Goal: Contribute content: Add original content to the website for others to see

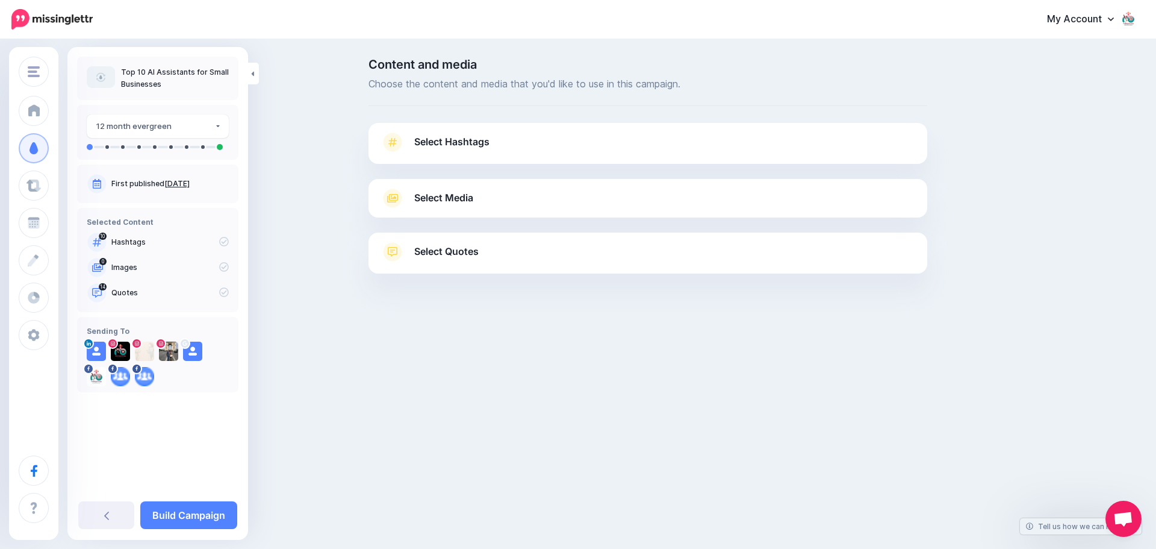
click at [466, 148] on span "Select Hashtags" at bounding box center [451, 142] width 75 height 16
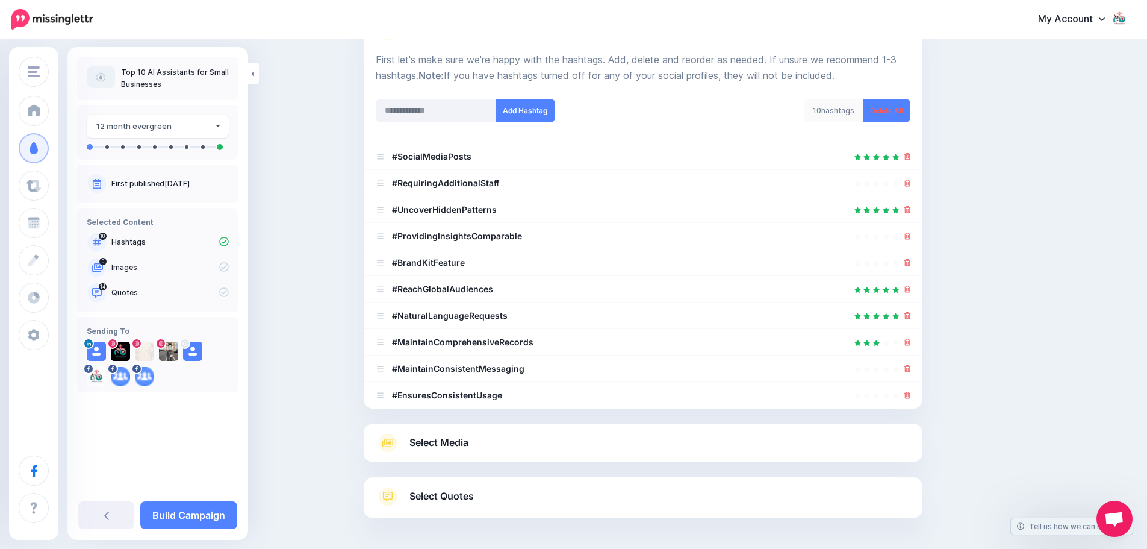
scroll to position [159, 0]
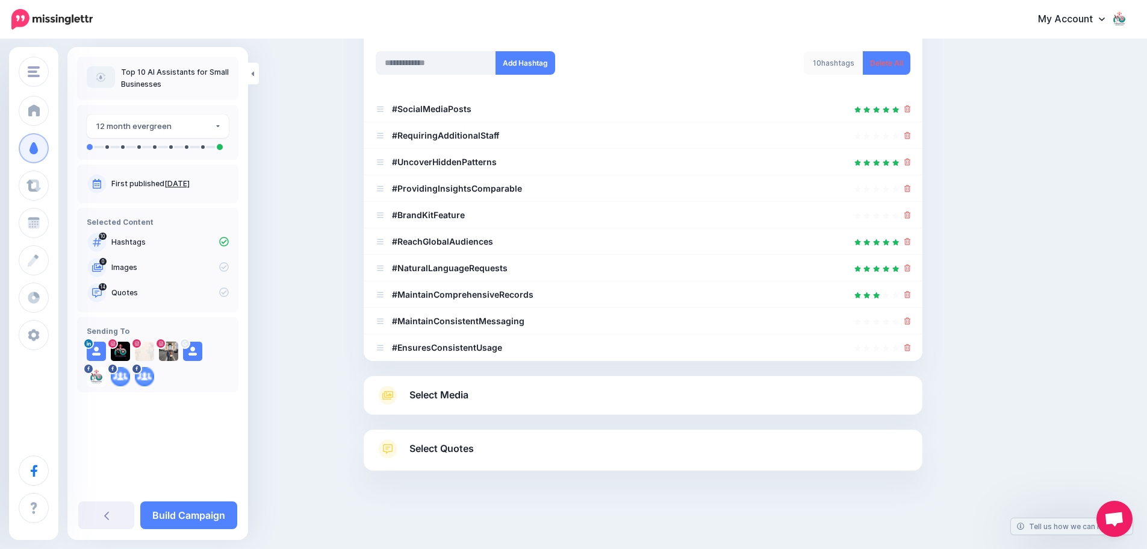
click at [456, 400] on span "Select Media" at bounding box center [439, 395] width 59 height 16
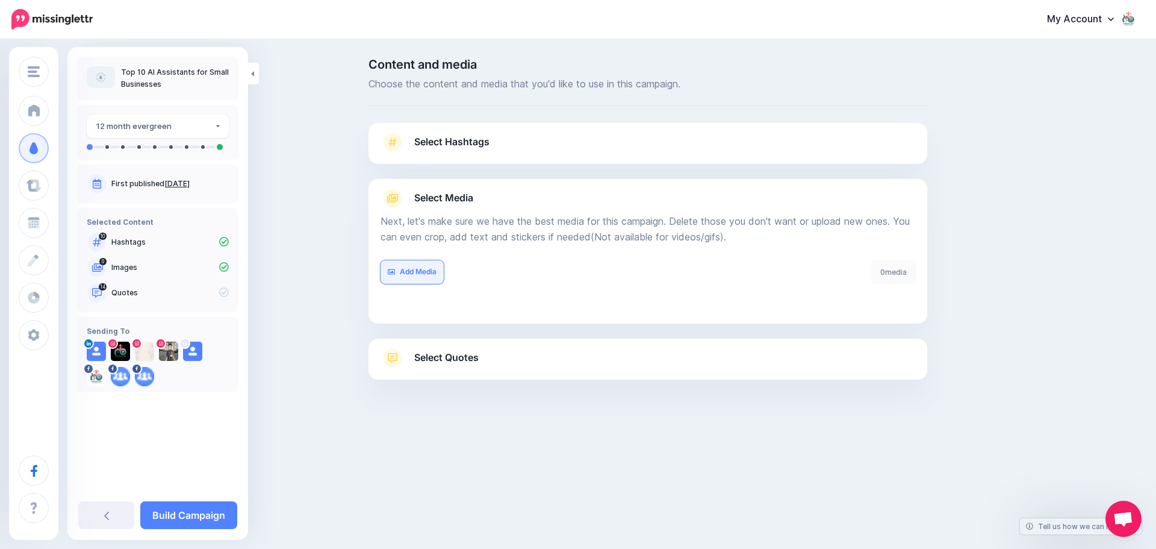
click at [414, 273] on link "Add Media" at bounding box center [412, 271] width 63 height 23
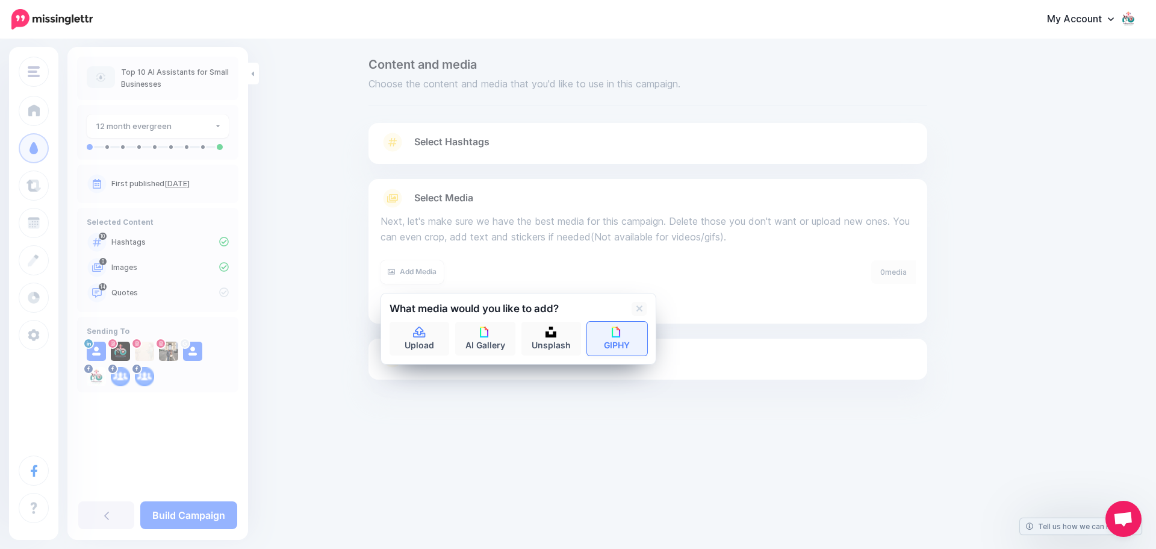
click at [620, 338] on link "GIPHY" at bounding box center [617, 339] width 60 height 34
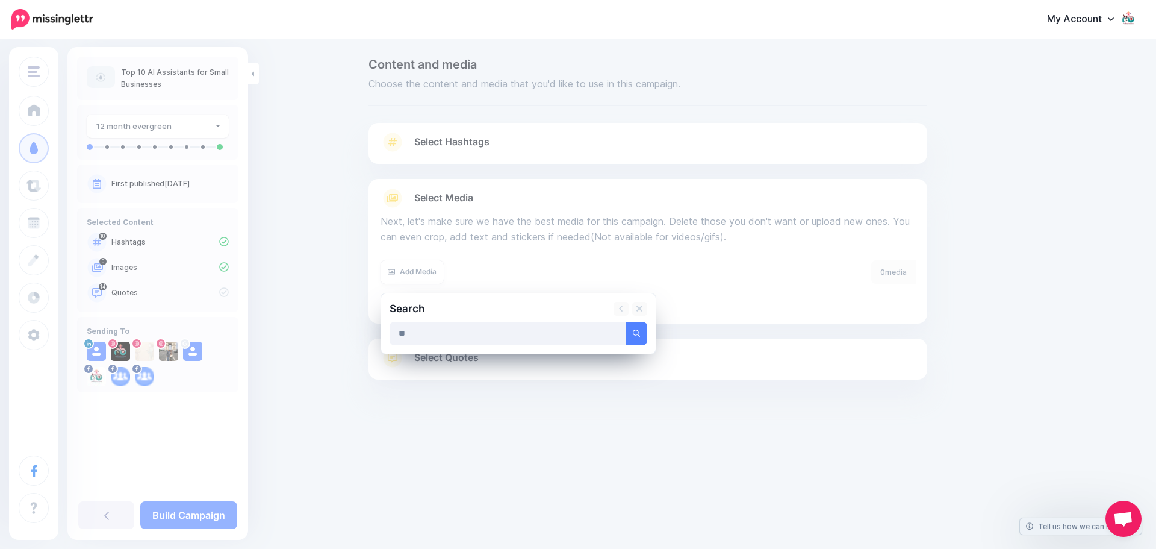
type input "**"
click at [626, 322] on button "submit" at bounding box center [637, 333] width 22 height 23
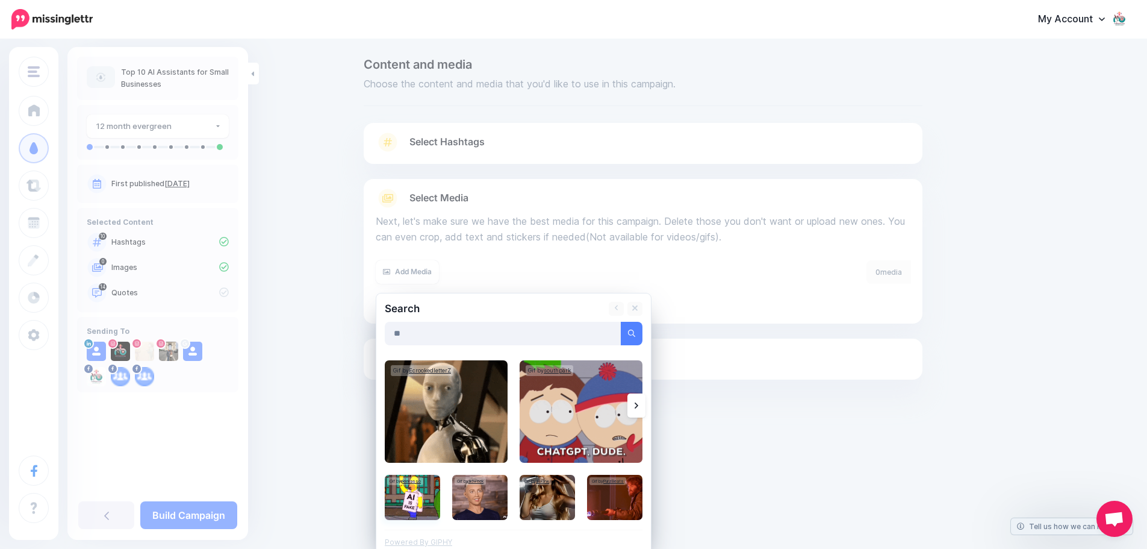
click at [413, 495] on img at bounding box center [412, 497] width 55 height 45
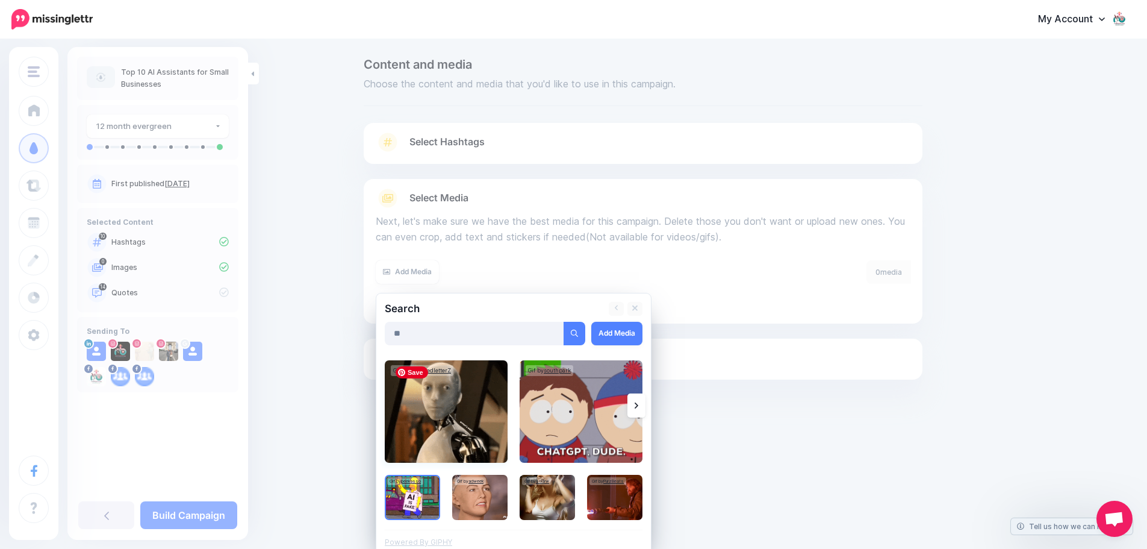
click at [437, 418] on img at bounding box center [446, 411] width 123 height 102
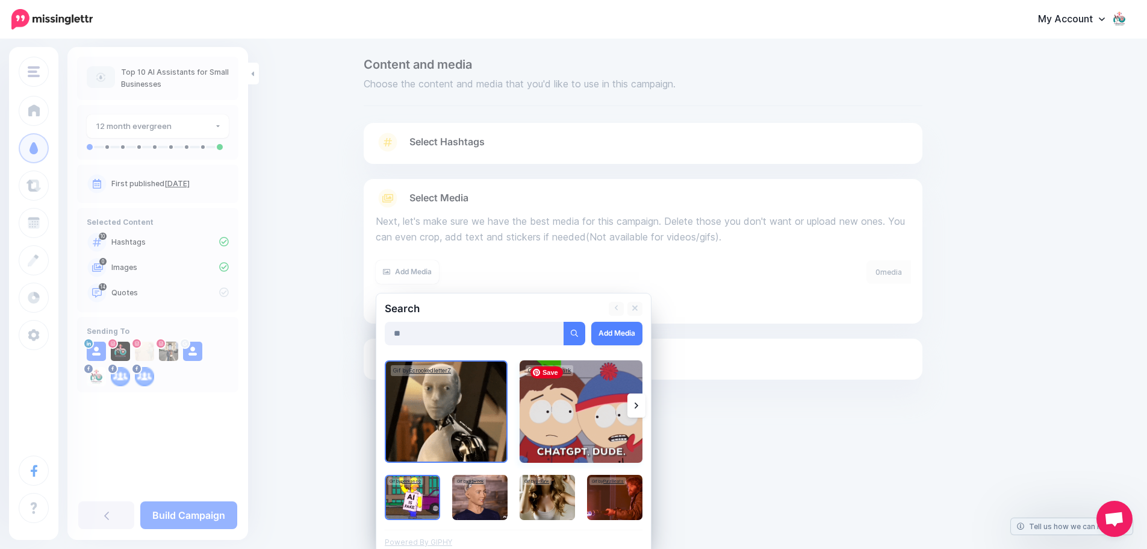
click at [585, 402] on img at bounding box center [581, 411] width 123 height 102
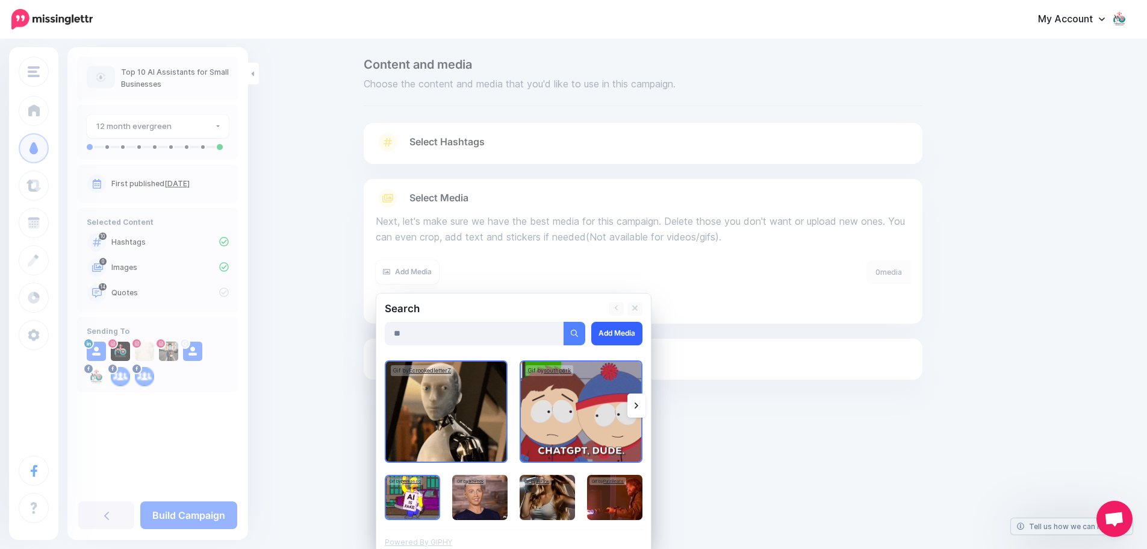
click at [643, 323] on link "Add Media" at bounding box center [616, 333] width 51 height 23
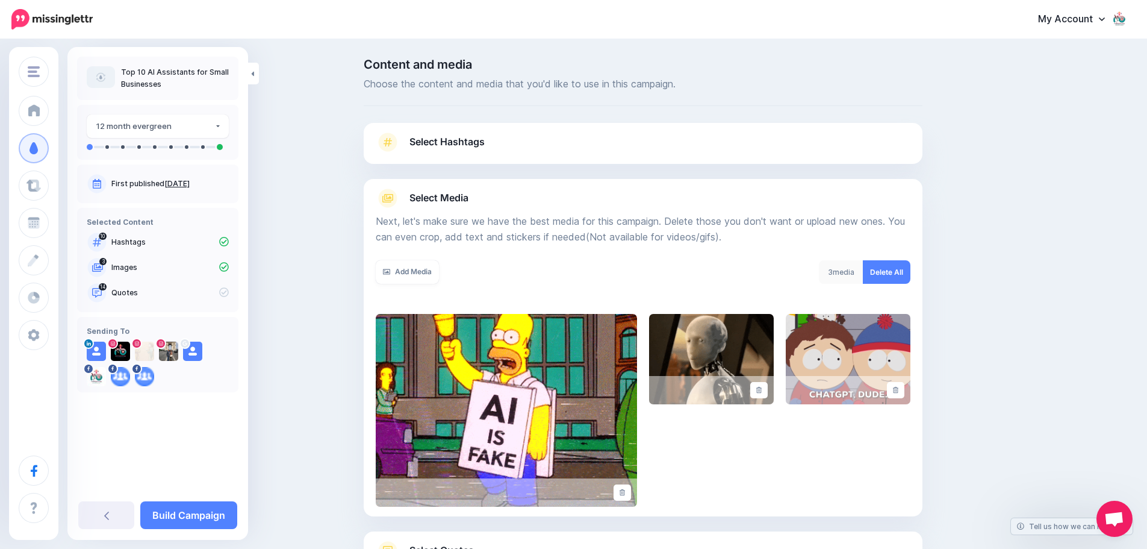
scroll to position [102, 0]
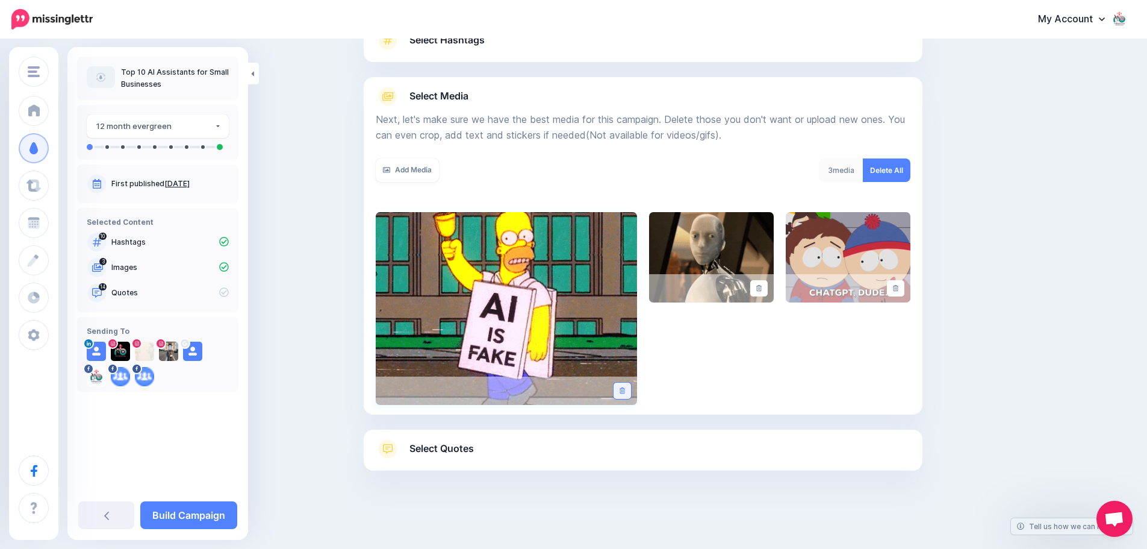
click at [625, 389] on icon at bounding box center [622, 390] width 5 height 7
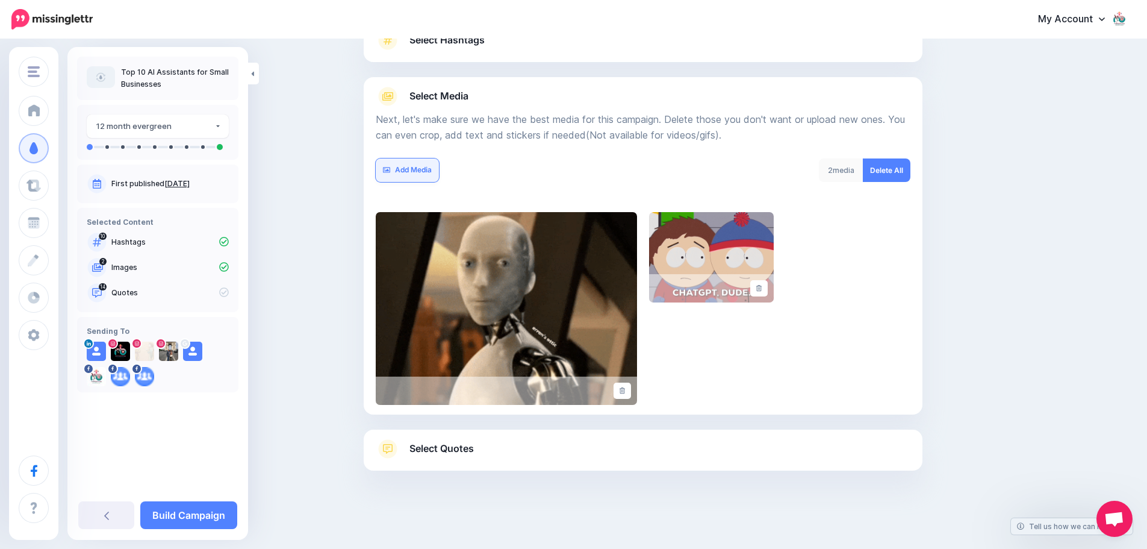
click at [419, 166] on link "Add Media" at bounding box center [407, 169] width 63 height 23
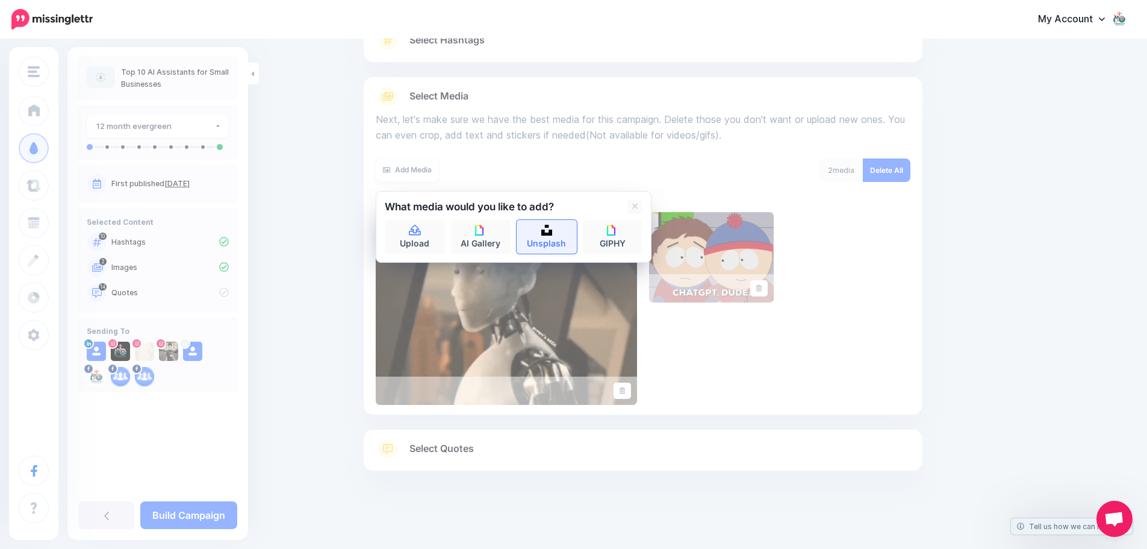
click at [548, 239] on link "Unsplash" at bounding box center [547, 237] width 60 height 34
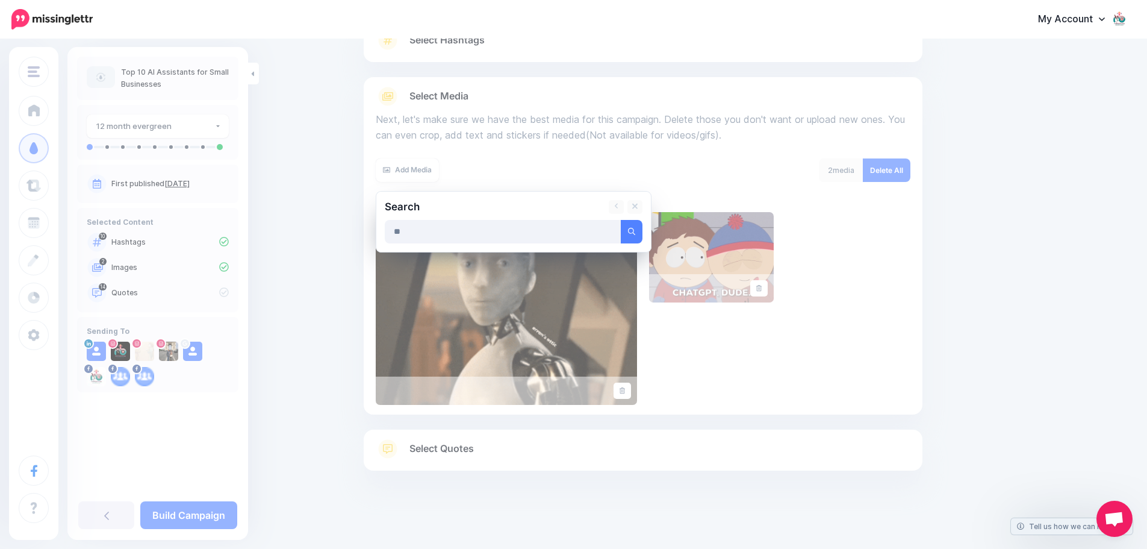
type input "**"
click at [621, 220] on button "submit" at bounding box center [632, 231] width 22 height 23
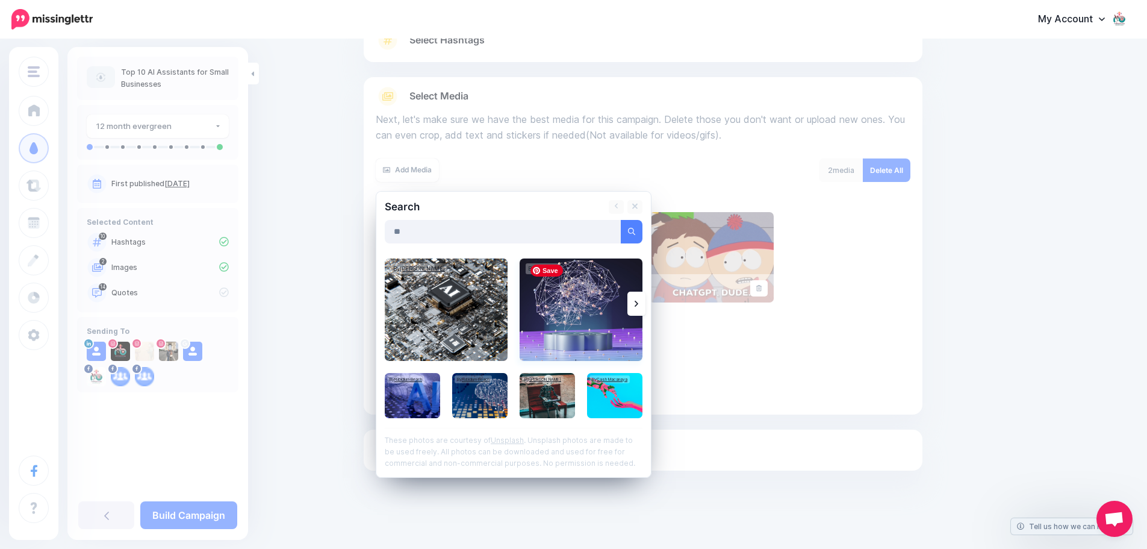
click at [572, 302] on img at bounding box center [581, 309] width 123 height 102
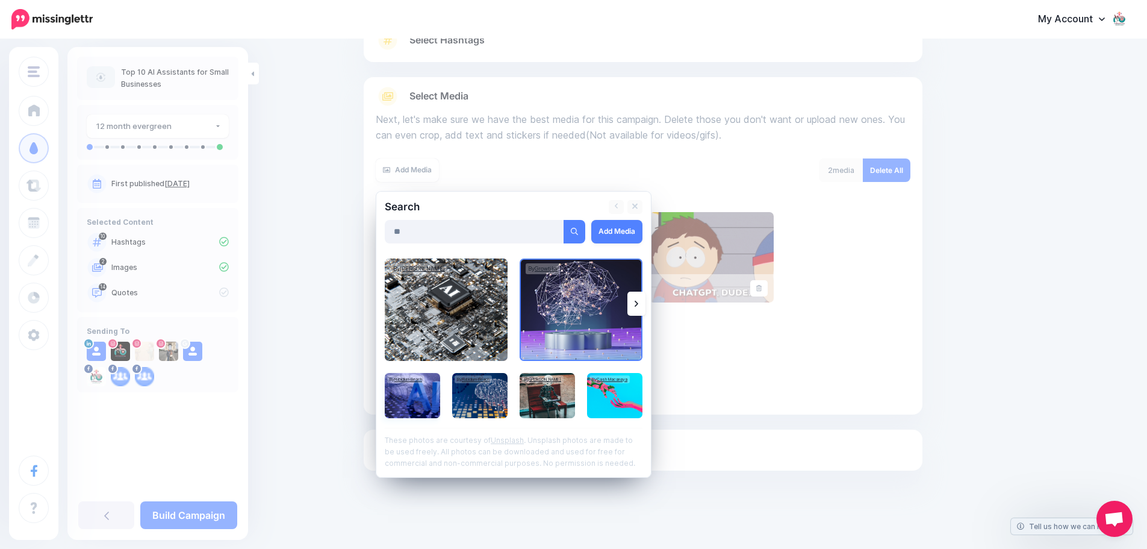
click at [429, 399] on img at bounding box center [412, 395] width 55 height 45
click at [481, 396] on img at bounding box center [479, 395] width 55 height 45
click at [554, 395] on img at bounding box center [547, 395] width 55 height 45
click at [624, 393] on img at bounding box center [614, 395] width 55 height 45
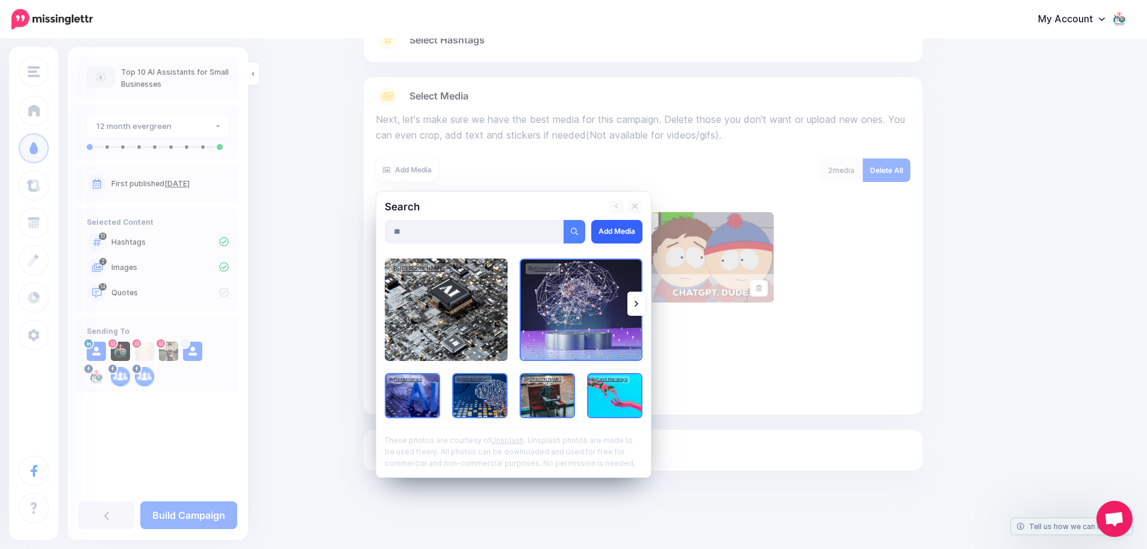
click at [630, 228] on link "Add Media" at bounding box center [616, 231] width 51 height 23
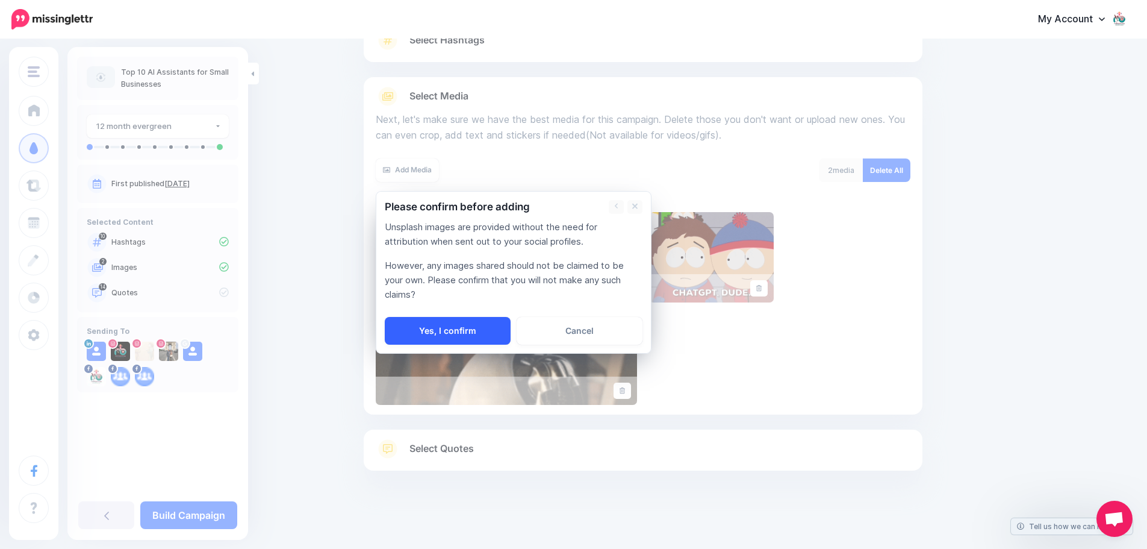
click at [492, 330] on link "Yes, I confirm" at bounding box center [448, 331] width 126 height 28
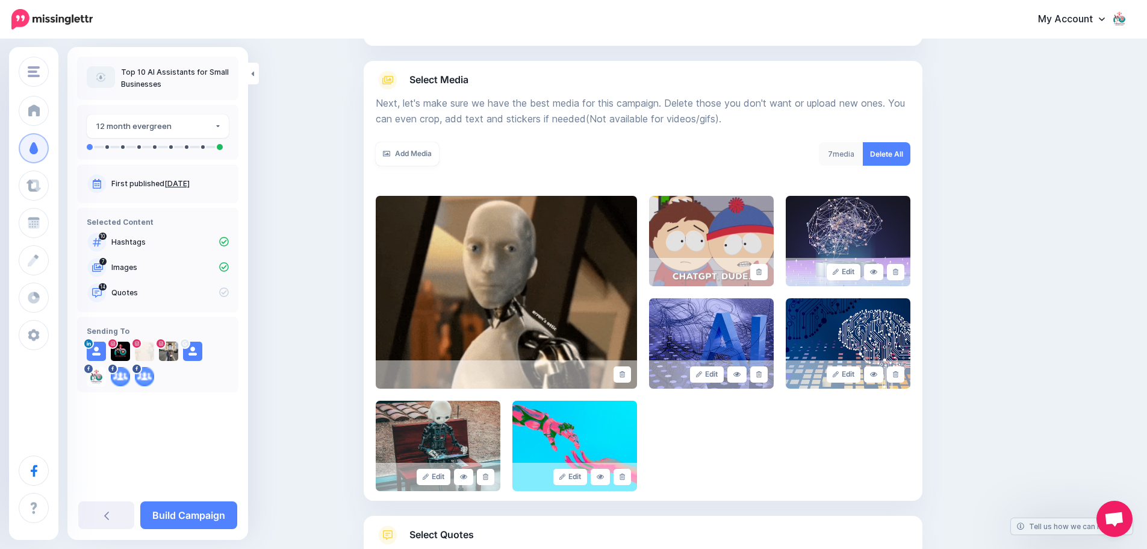
scroll to position [204, 0]
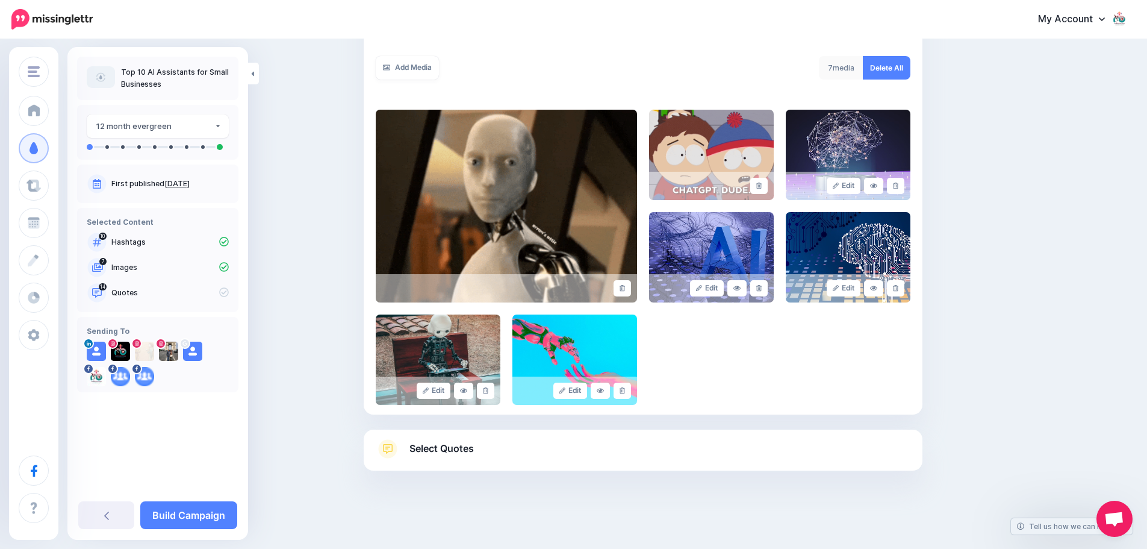
click at [455, 448] on span "Select Quotes" at bounding box center [442, 448] width 64 height 16
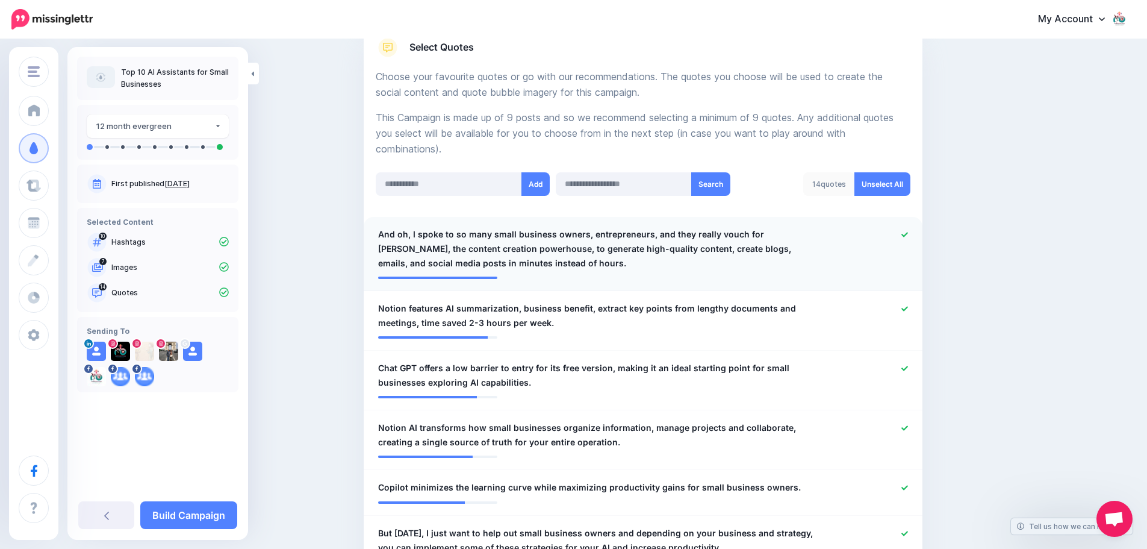
click at [384, 232] on span "And oh, I spoke to so many small business owners, entrepreneurs, and they reall…" at bounding box center [597, 248] width 439 height 43
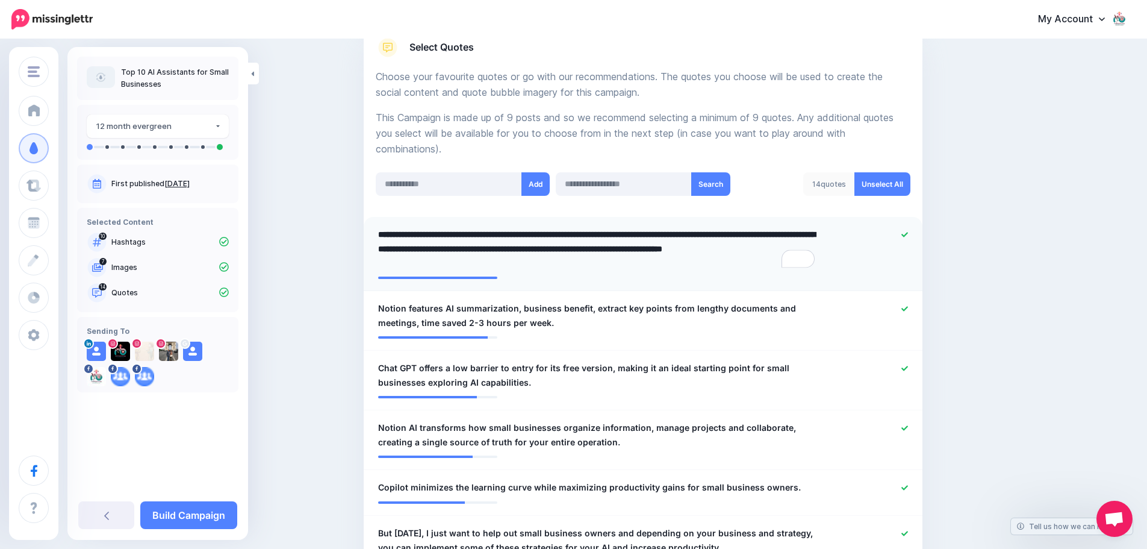
paste textarea "**********"
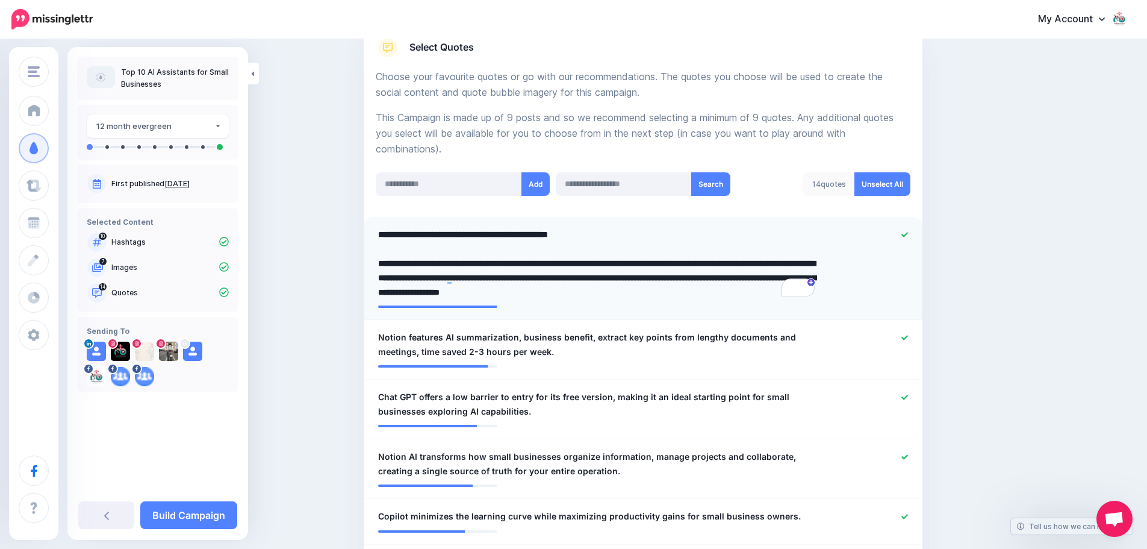
type textarea "**********"
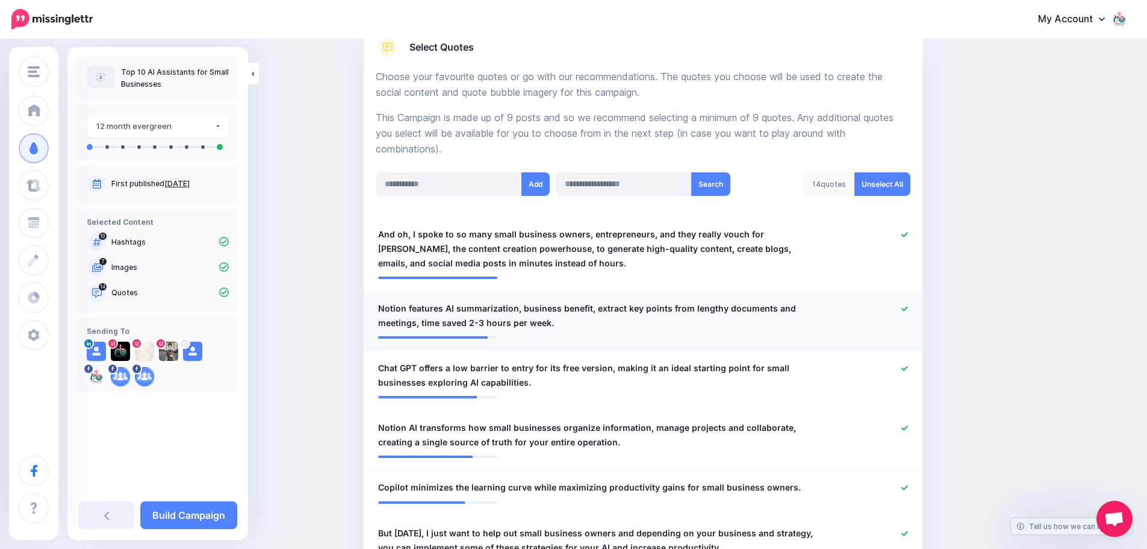
click at [383, 334] on li "**********" at bounding box center [643, 321] width 559 height 60
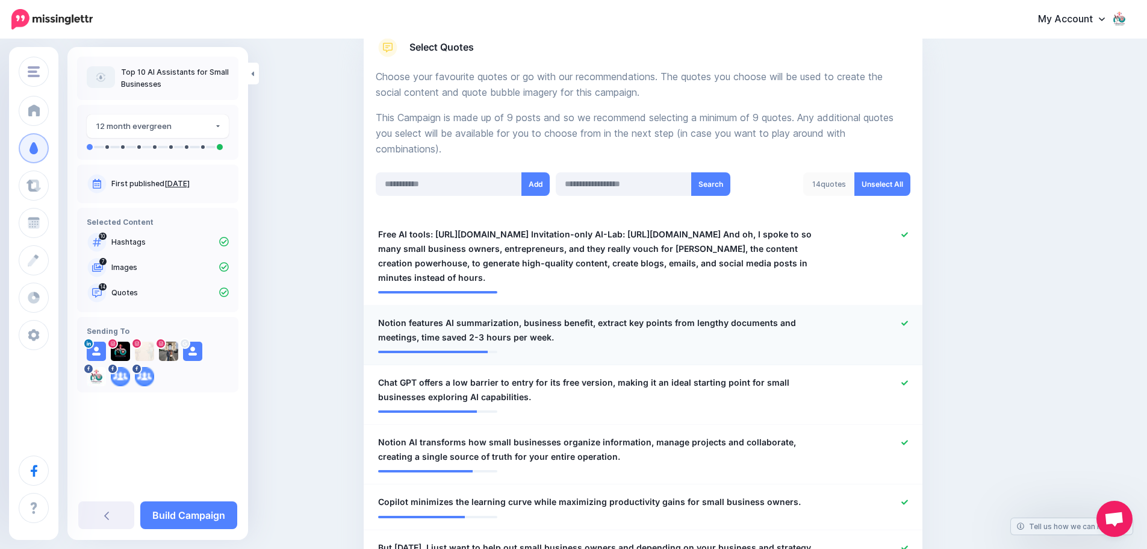
click at [385, 322] on span "Notion features AI summarization, business benefit, extract key points from len…" at bounding box center [597, 330] width 439 height 29
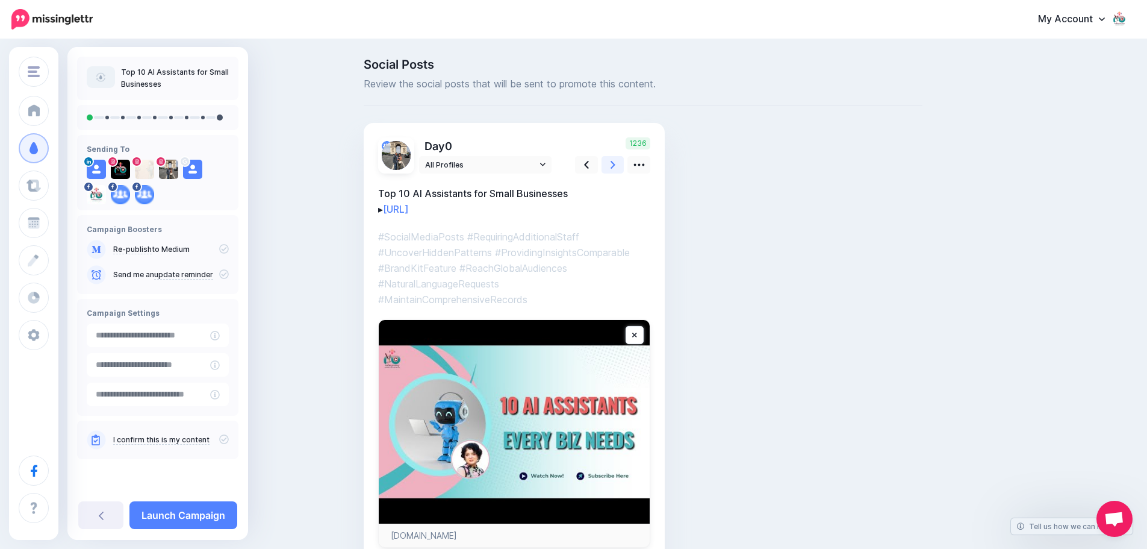
click at [615, 163] on icon at bounding box center [613, 164] width 5 height 13
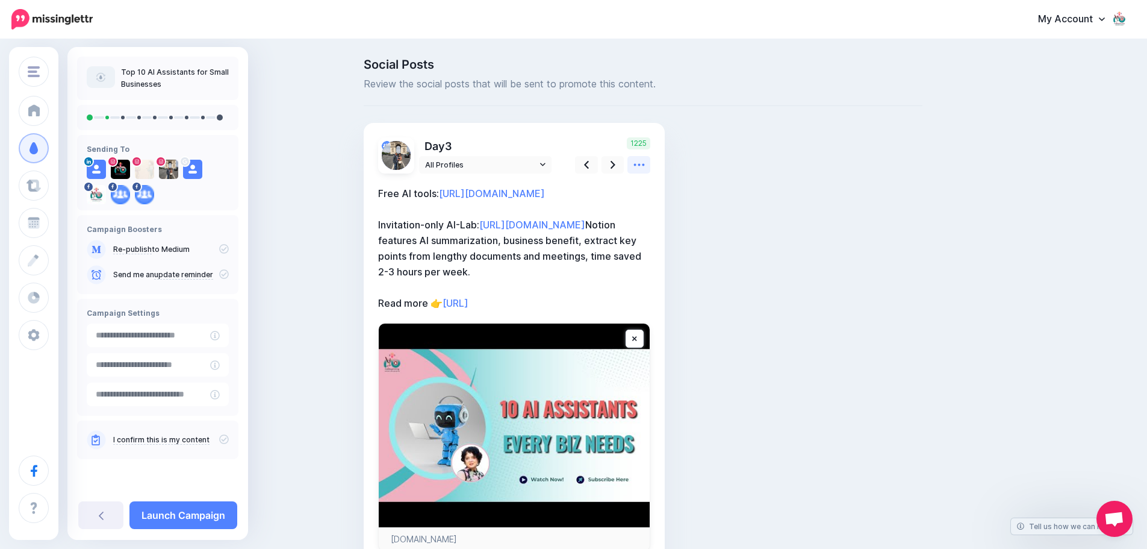
click at [640, 164] on icon at bounding box center [639, 164] width 13 height 13
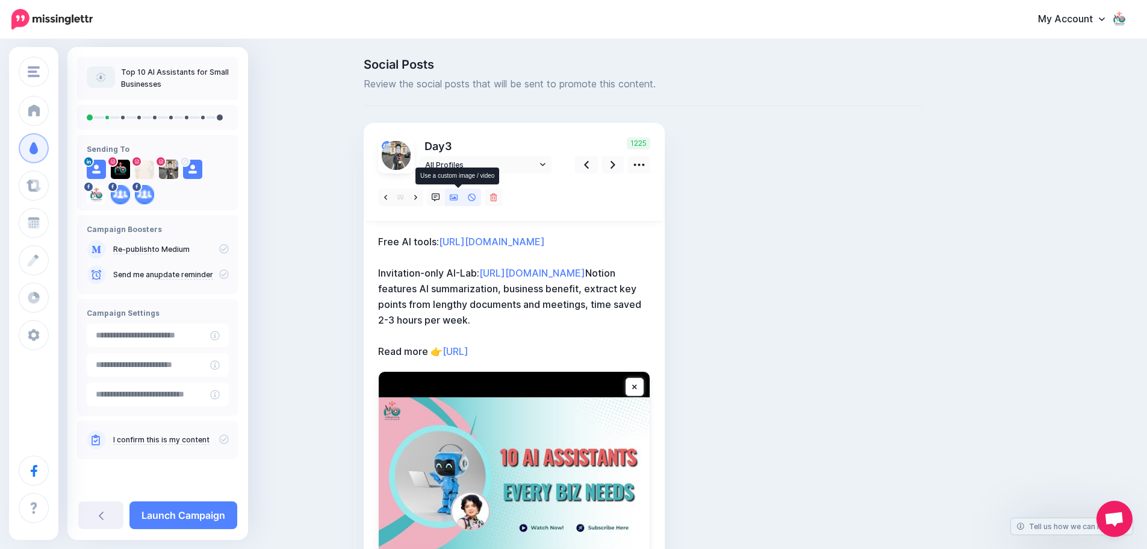
click at [458, 196] on icon at bounding box center [454, 197] width 8 height 8
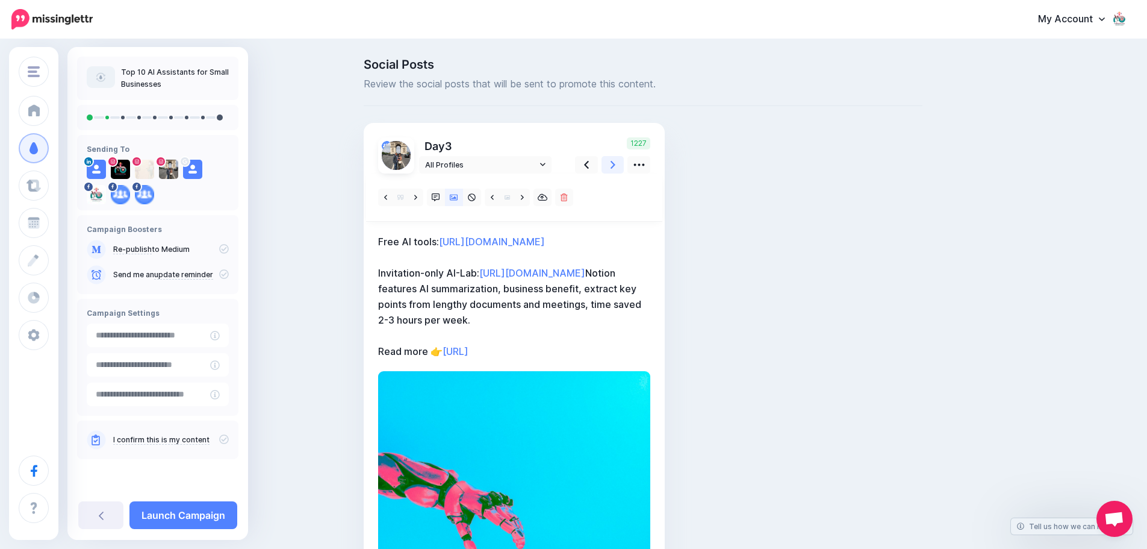
click at [615, 164] on icon at bounding box center [613, 164] width 5 height 13
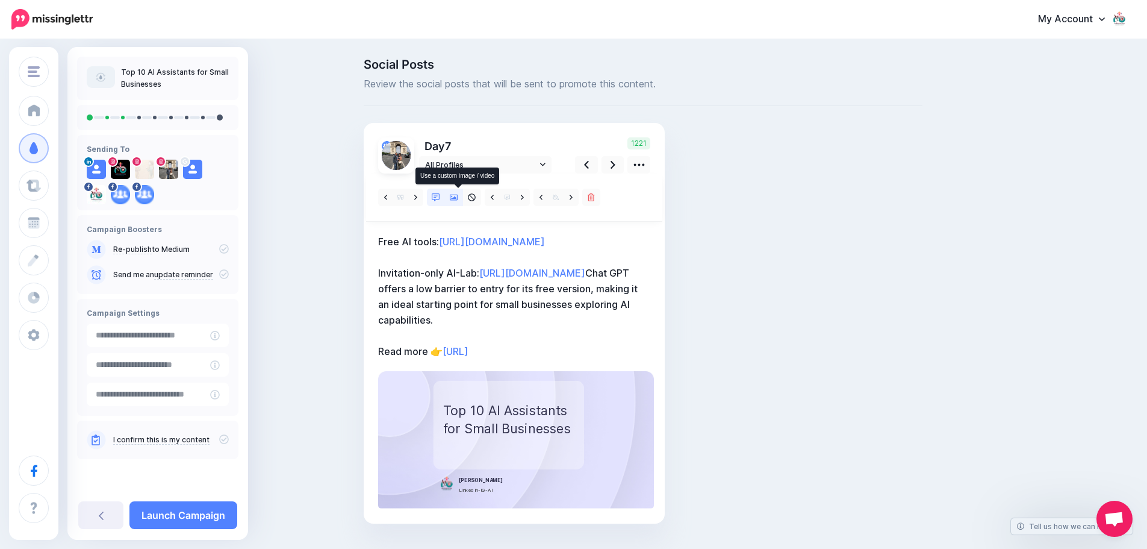
click at [458, 196] on icon at bounding box center [454, 197] width 8 height 8
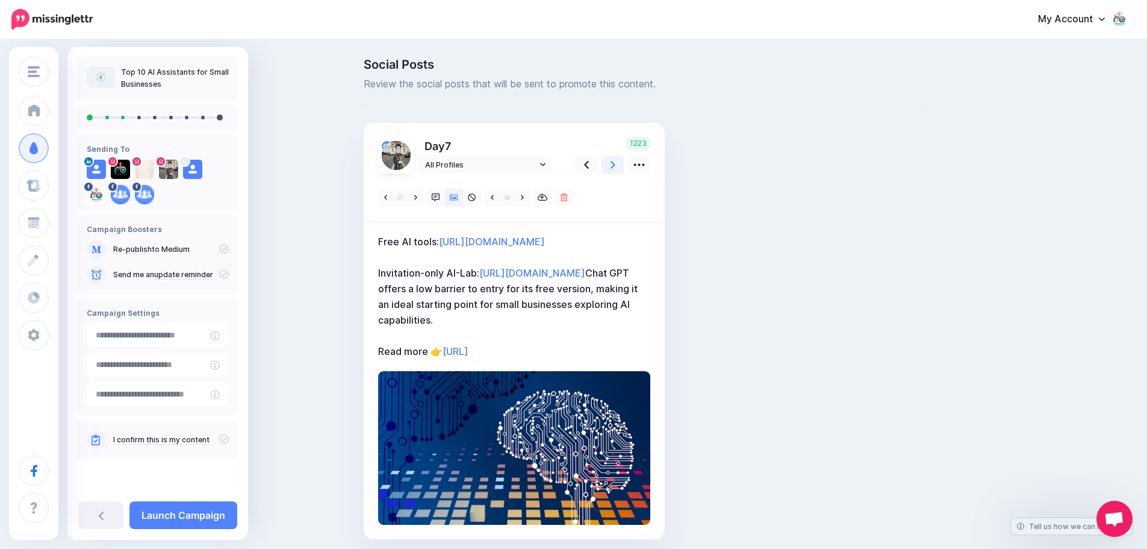
click at [613, 165] on link at bounding box center [613, 164] width 23 height 17
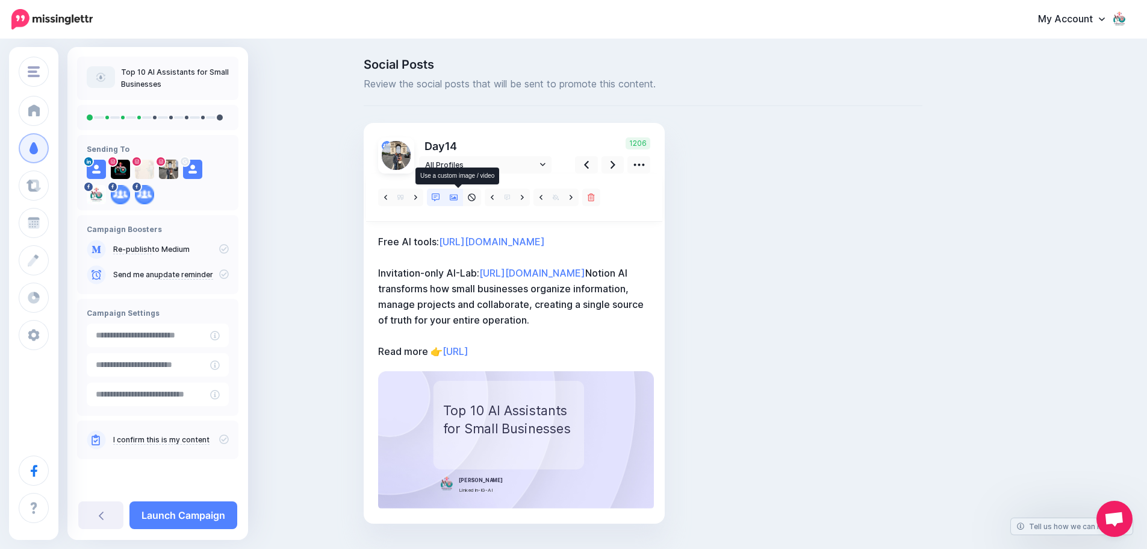
click at [457, 195] on icon at bounding box center [454, 197] width 8 height 8
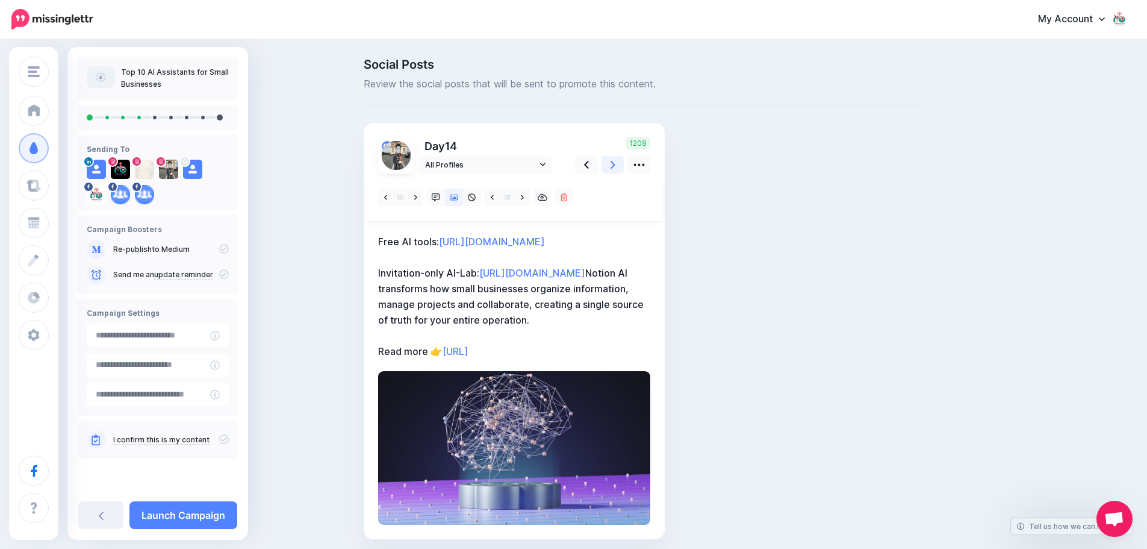
click at [615, 168] on icon at bounding box center [613, 164] width 5 height 13
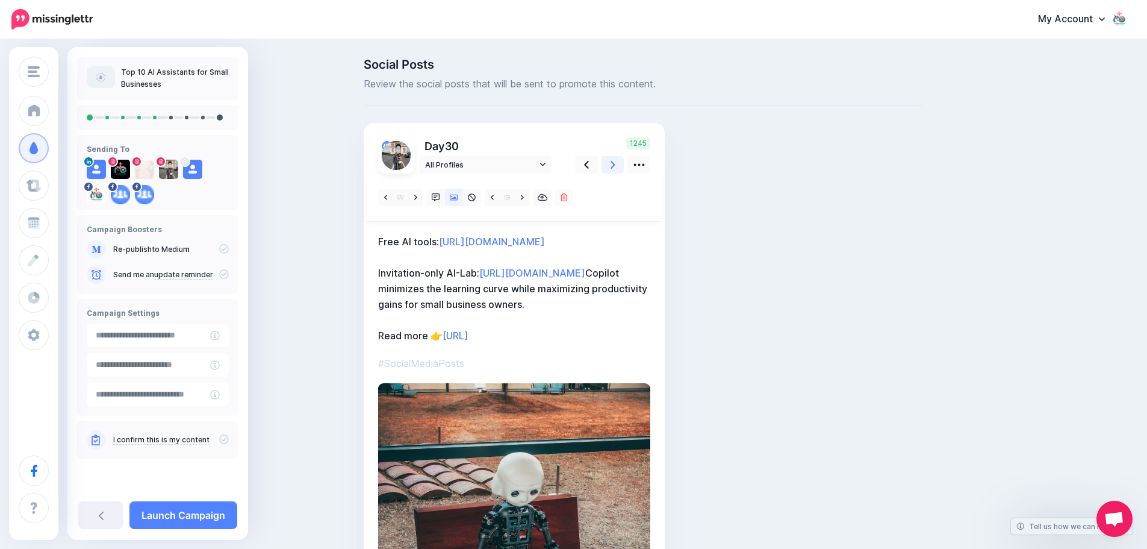
click at [615, 168] on icon at bounding box center [613, 164] width 5 height 13
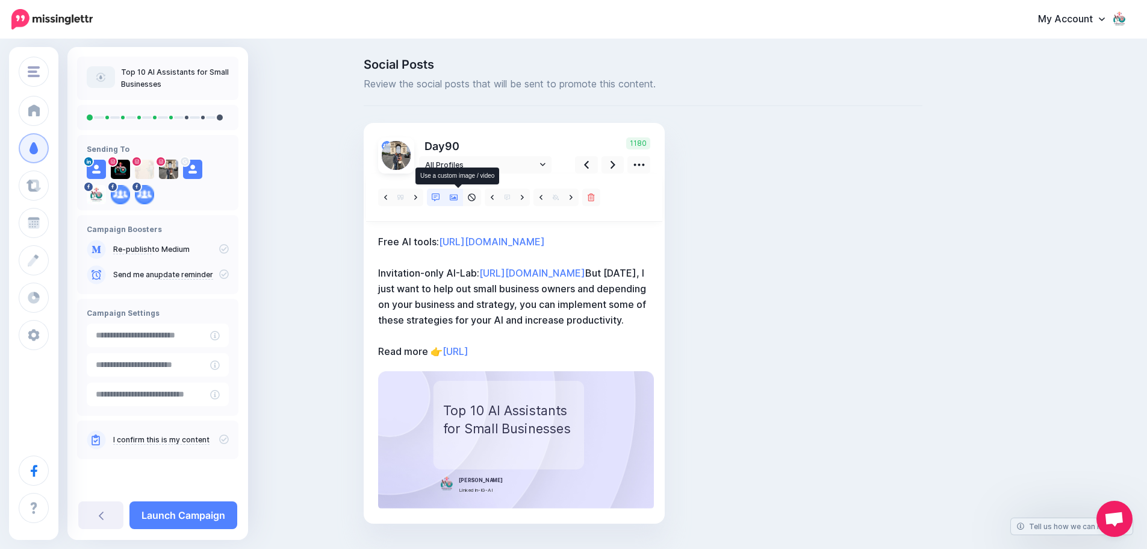
click at [459, 192] on link at bounding box center [454, 197] width 18 height 17
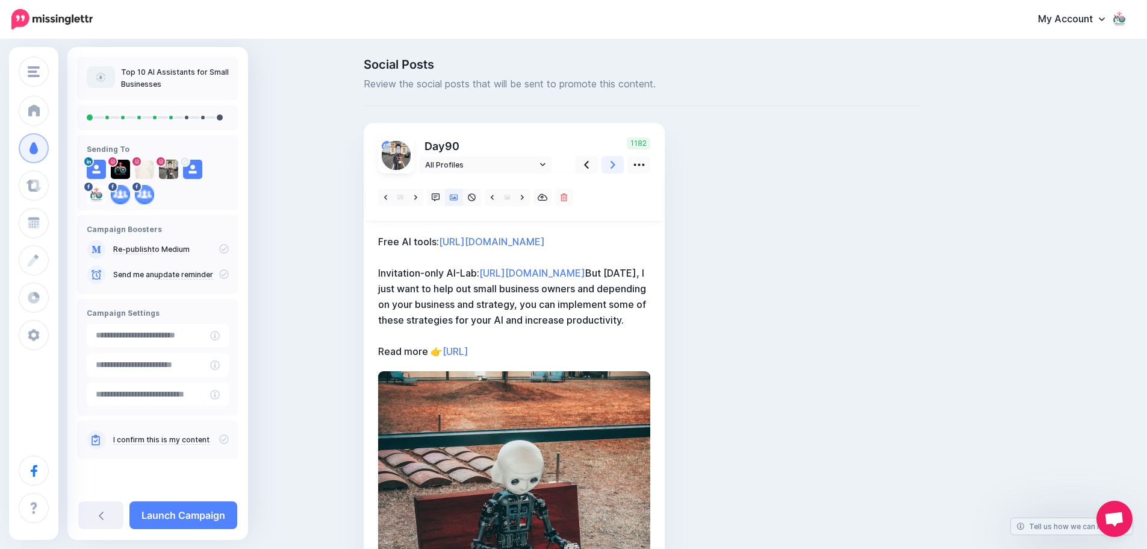
click at [616, 165] on icon at bounding box center [613, 165] width 5 height 8
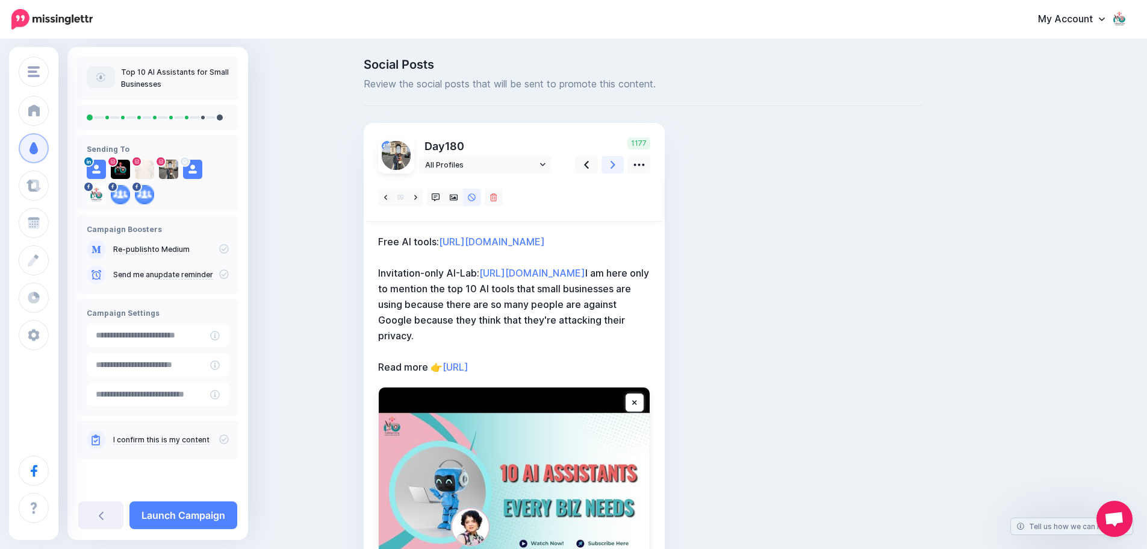
click at [616, 165] on icon at bounding box center [613, 165] width 5 height 8
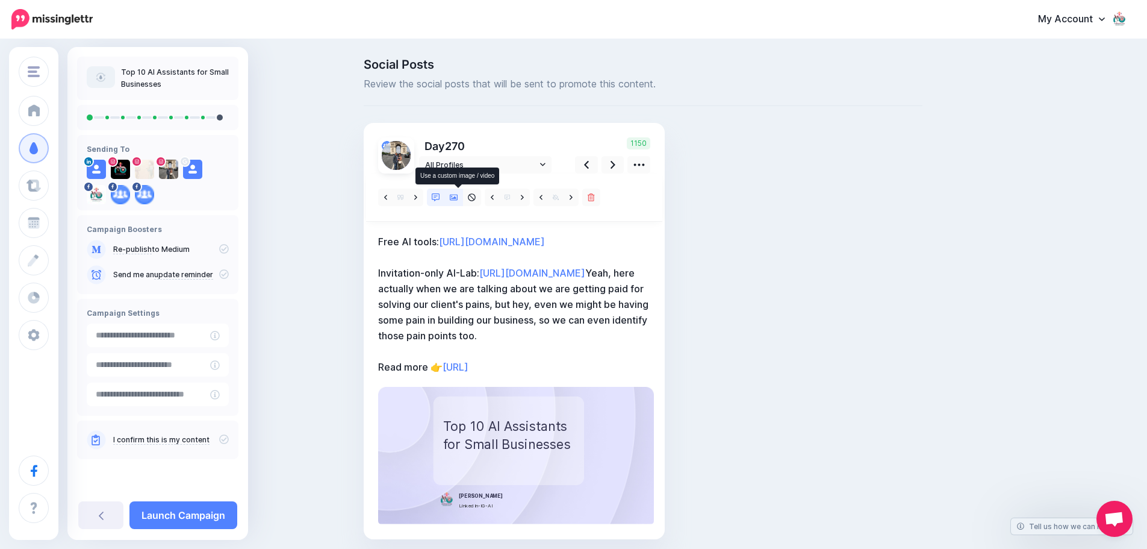
click at [457, 198] on icon at bounding box center [454, 198] width 8 height 6
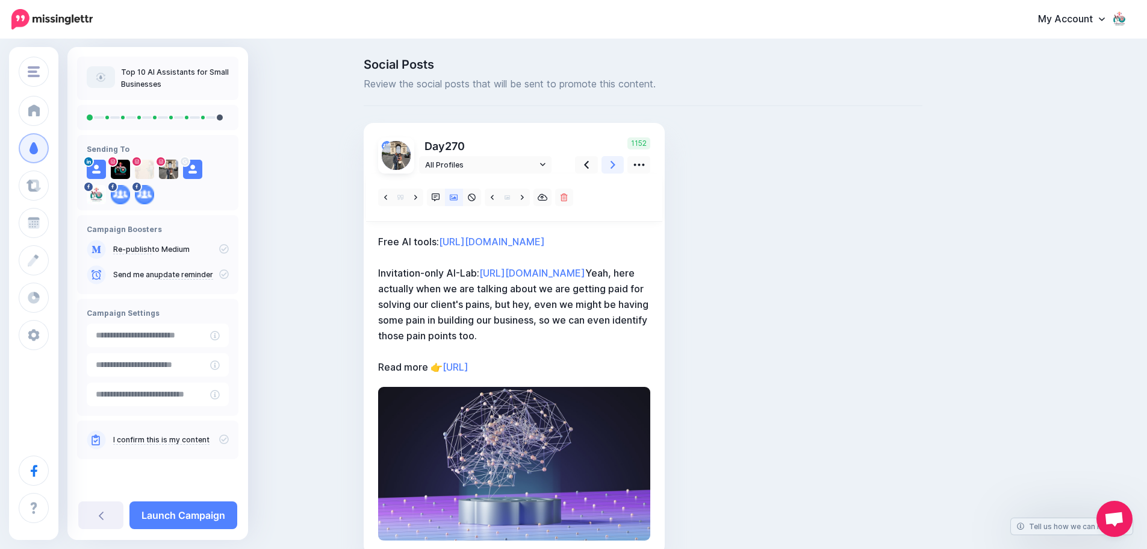
click at [614, 167] on link at bounding box center [613, 164] width 23 height 17
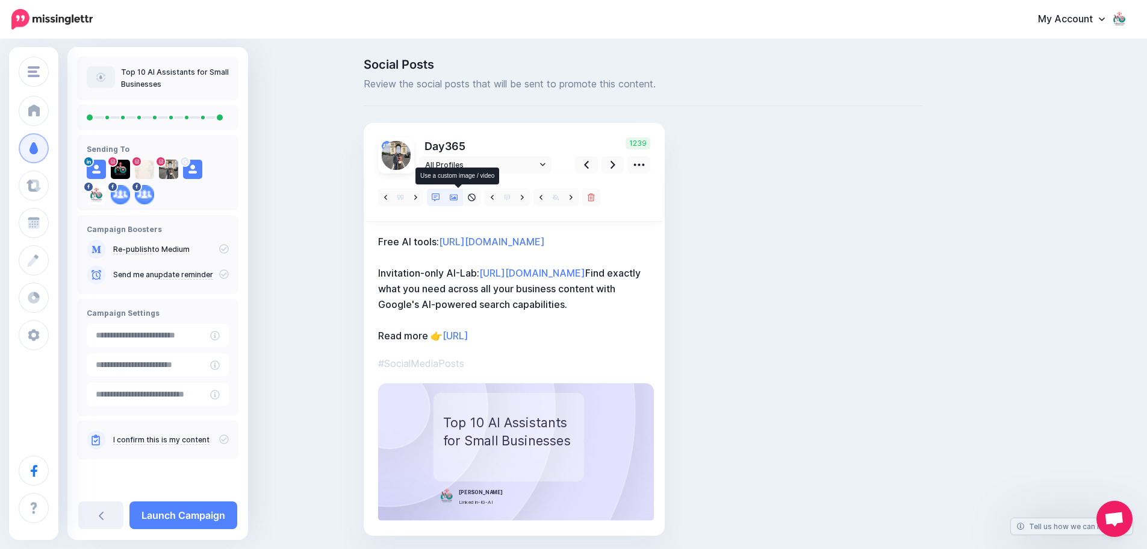
click at [457, 198] on icon at bounding box center [454, 197] width 8 height 8
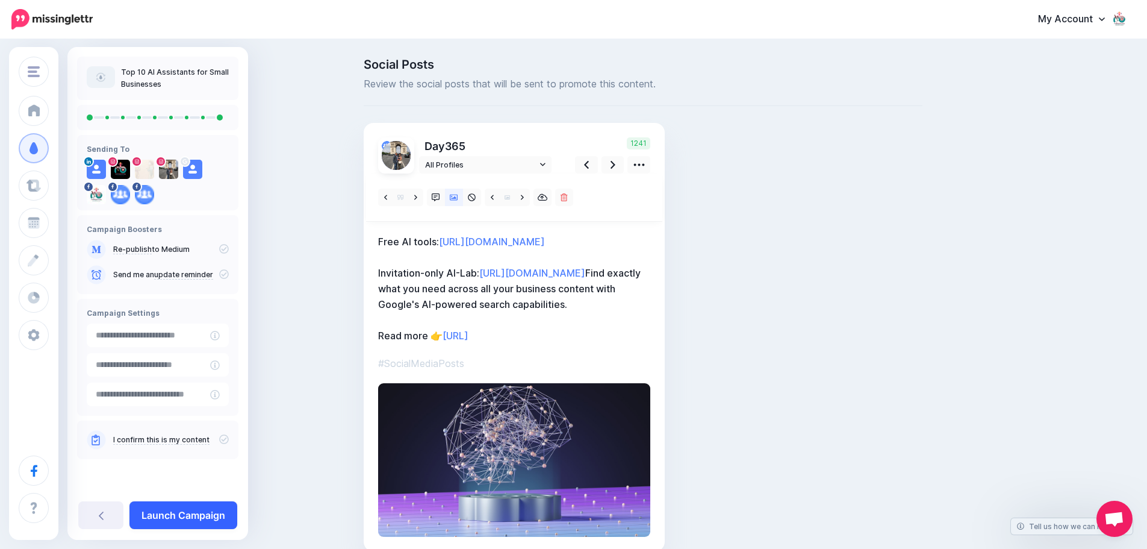
click at [191, 516] on link "Launch Campaign" at bounding box center [184, 515] width 108 height 28
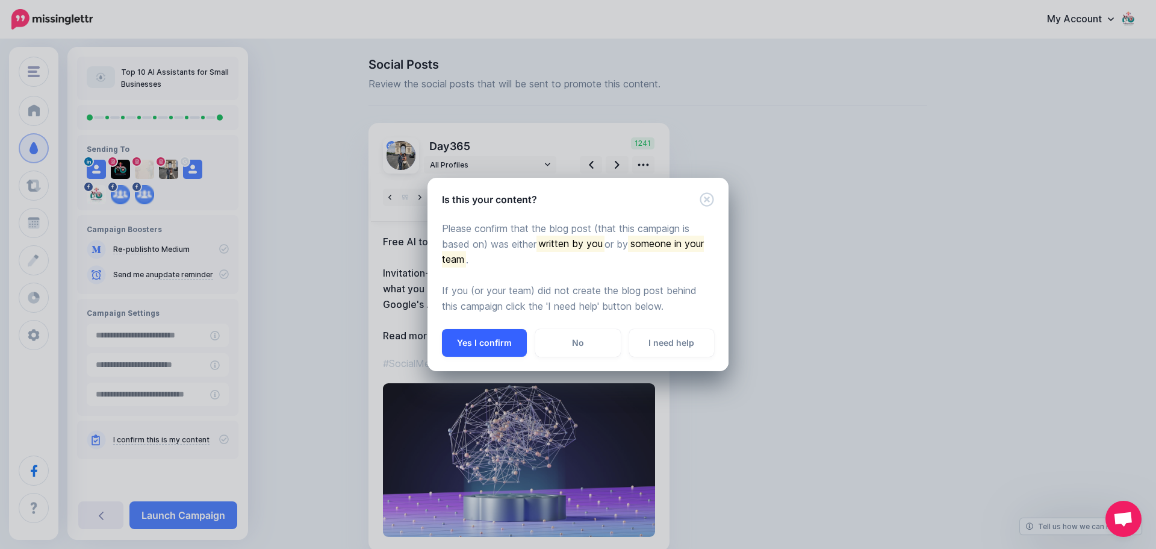
click at [484, 342] on button "Yes I confirm" at bounding box center [484, 343] width 85 height 28
